Goal: Information Seeking & Learning: Learn about a topic

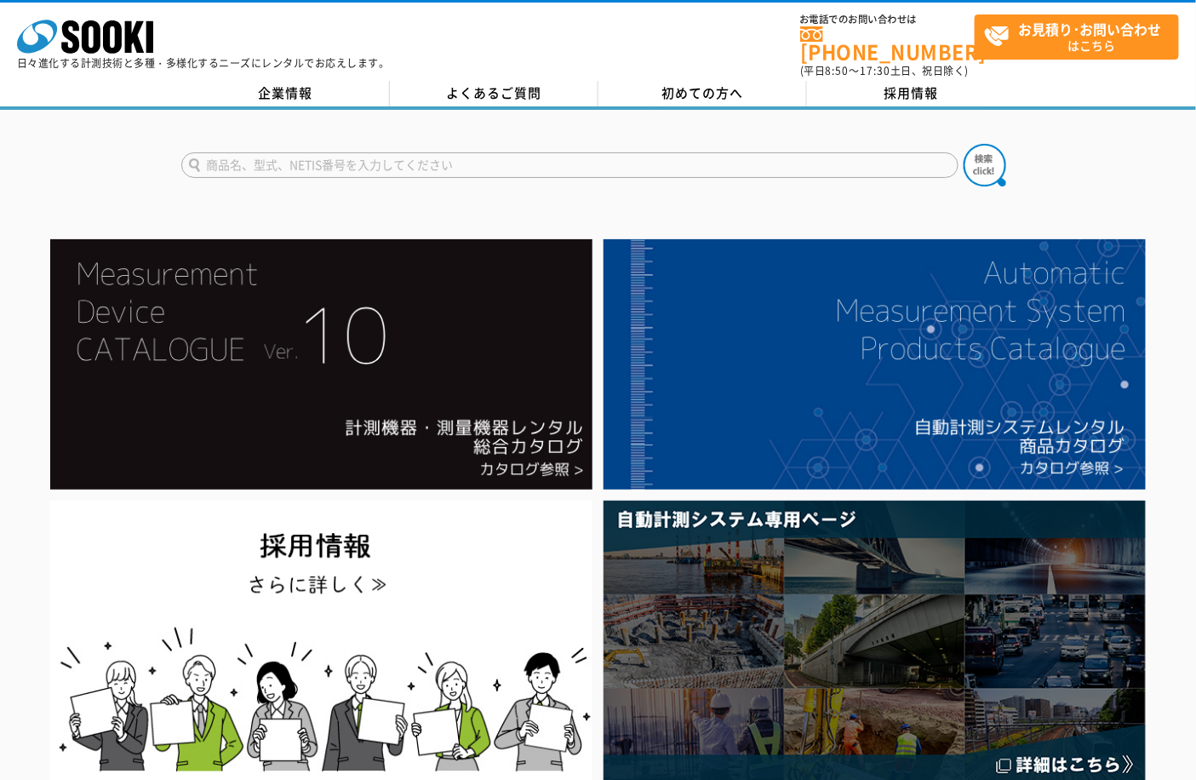
click at [362, 152] on input "text" at bounding box center [569, 165] width 777 height 26
type input "9000"
click at [964, 144] on button at bounding box center [985, 165] width 43 height 43
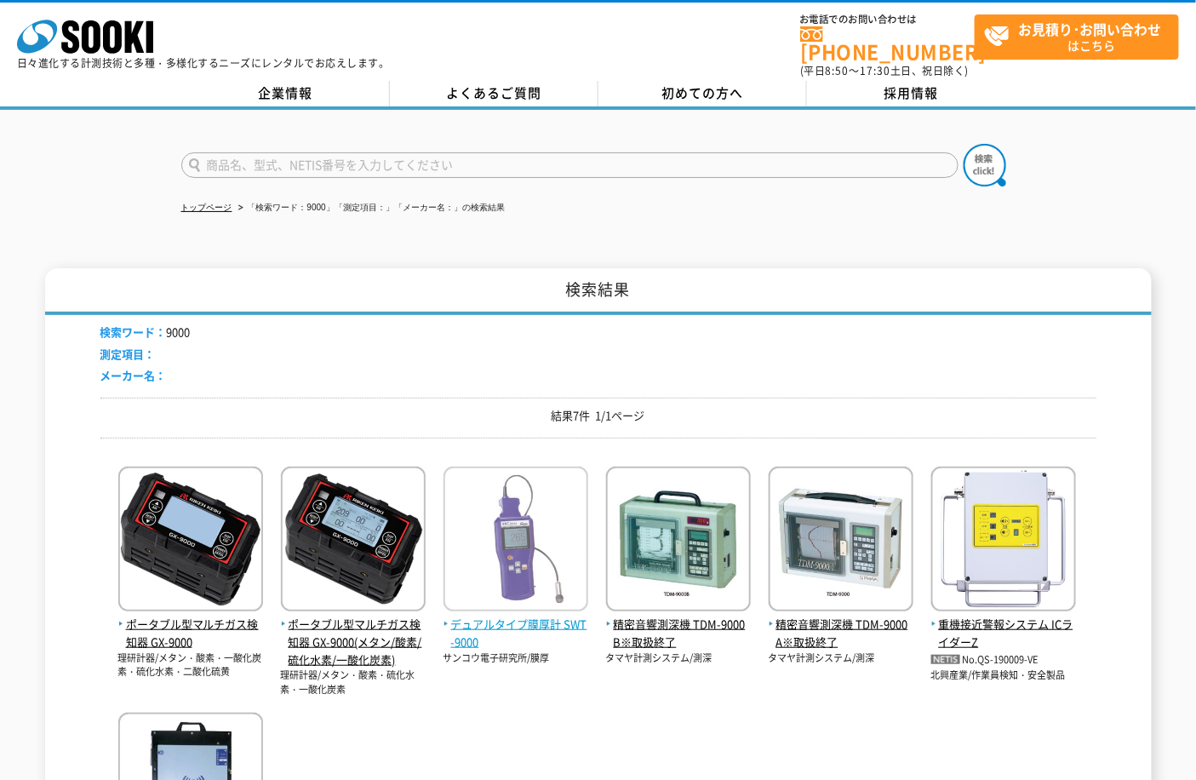
click at [535, 616] on span "デュアルタイプ膜厚計 SWT-9000" at bounding box center [516, 634] width 145 height 36
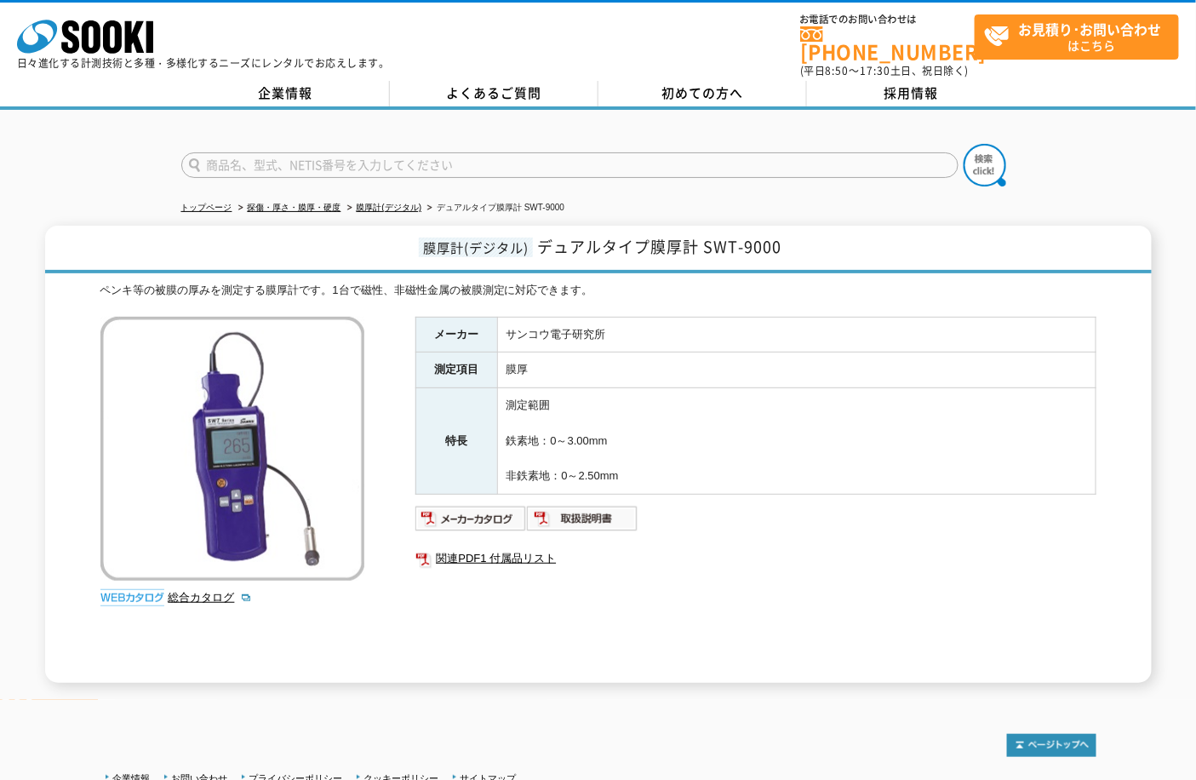
drag, startPoint x: 507, startPoint y: 427, endPoint x: 656, endPoint y: 428, distance: 149.8
click at [656, 428] on td "測定範囲 鉄素地：0～3.00mm 非鉄素地：0～2.50mm" at bounding box center [796, 441] width 598 height 106
drag, startPoint x: 506, startPoint y: 467, endPoint x: 730, endPoint y: 469, distance: 224.8
click at [730, 469] on td "測定範囲 鉄素地：0～3.00mm 非鉄素地：0～2.50mm" at bounding box center [796, 441] width 598 height 106
click at [734, 470] on td "測定範囲 鉄素地：0～3.00mm 非鉄素地：0～2.50mm" at bounding box center [796, 441] width 598 height 106
